Goal: Navigation & Orientation: Find specific page/section

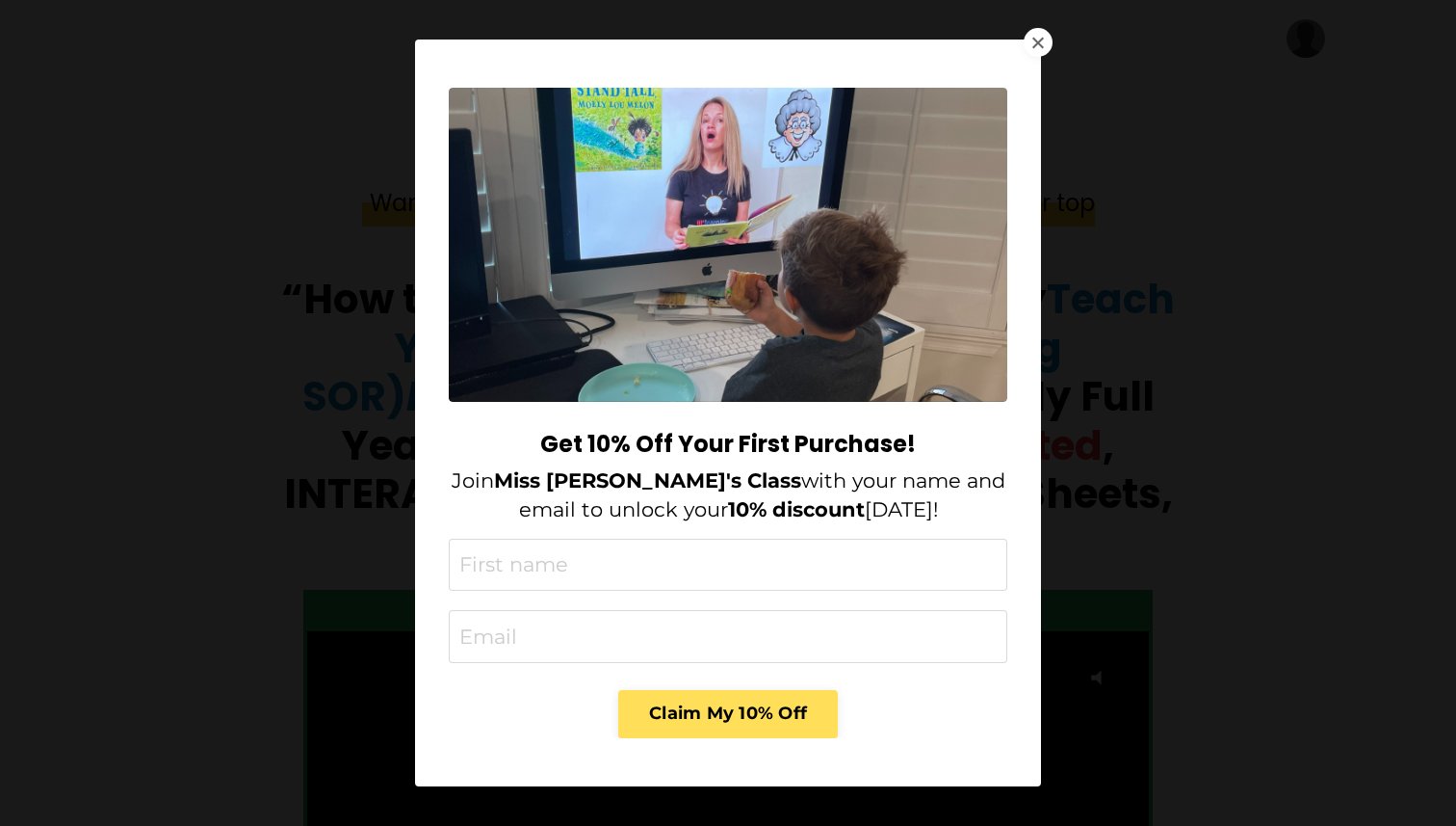
click at [1031, 47] on div at bounding box center [1038, 42] width 29 height 29
